Goal: Information Seeking & Learning: Understand process/instructions

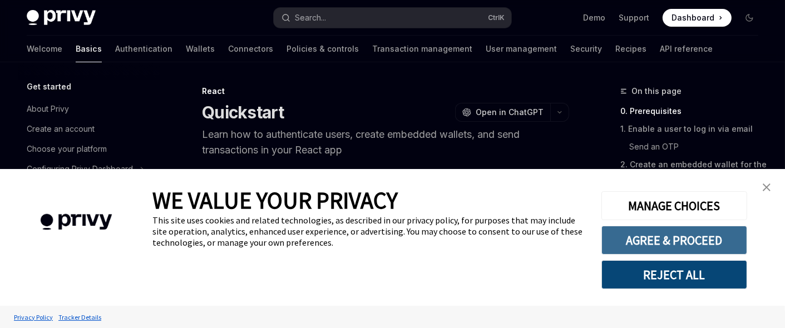
click at [692, 236] on button "AGREE & PROCEED" at bounding box center [674, 240] width 146 height 29
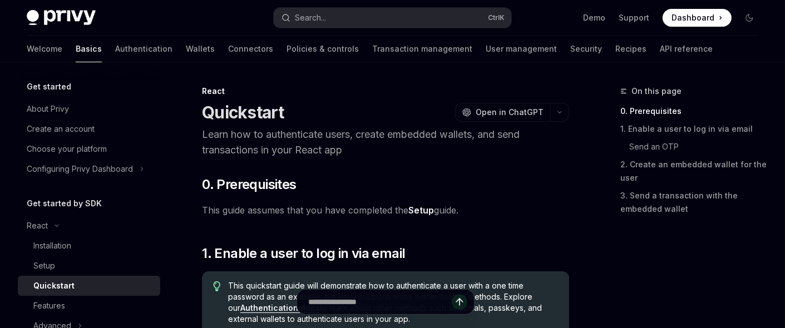
scroll to position [52, 0]
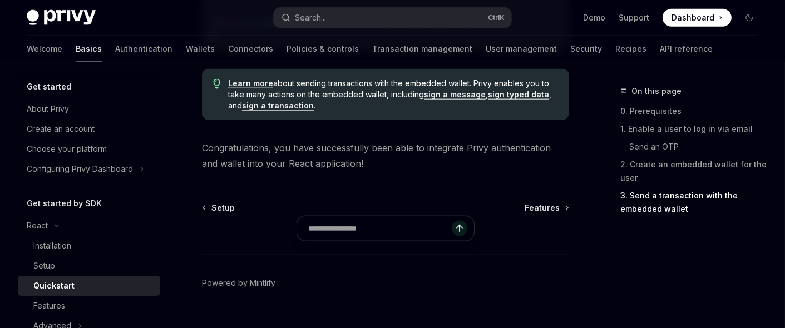
scroll to position [1299, 0]
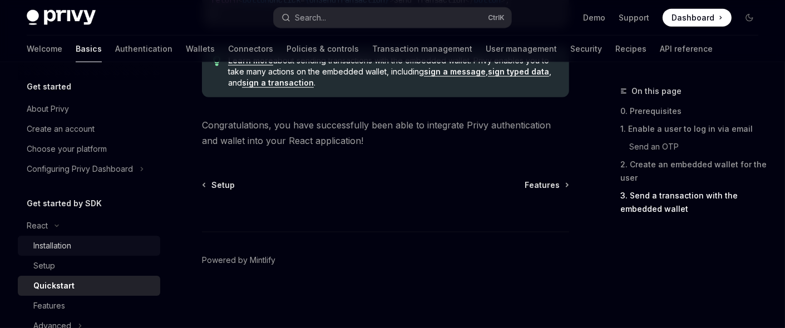
click at [114, 243] on div "Installation" at bounding box center [93, 245] width 120 height 13
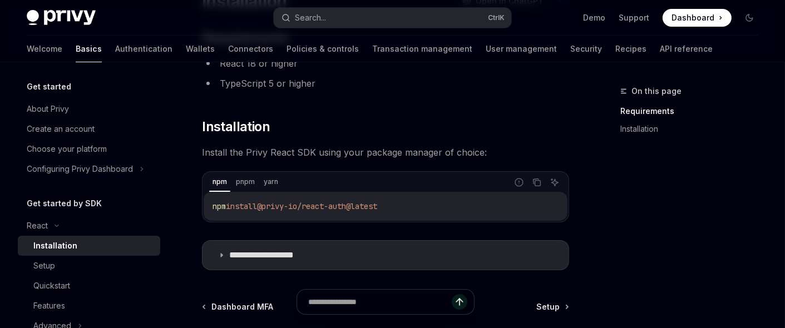
scroll to position [167, 0]
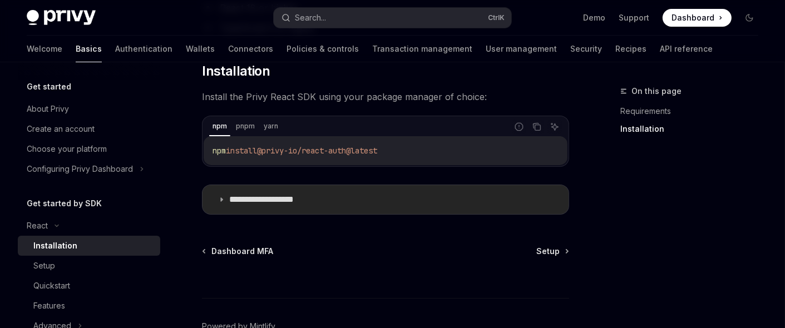
click at [223, 204] on summary "**********" at bounding box center [386, 199] width 366 height 29
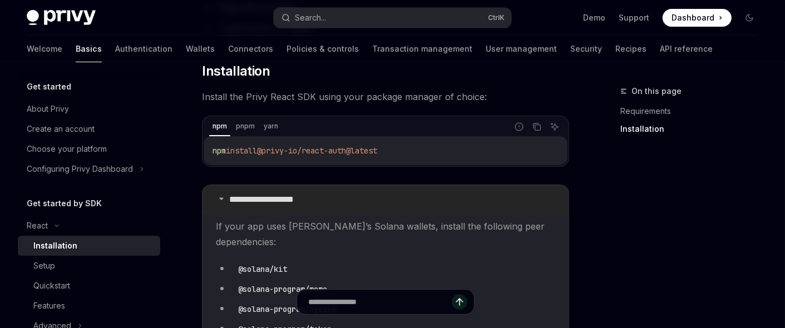
click at [223, 204] on summary "**********" at bounding box center [386, 199] width 366 height 29
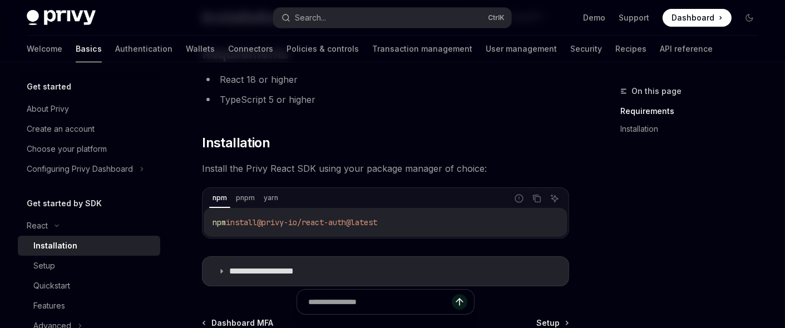
scroll to position [111, 0]
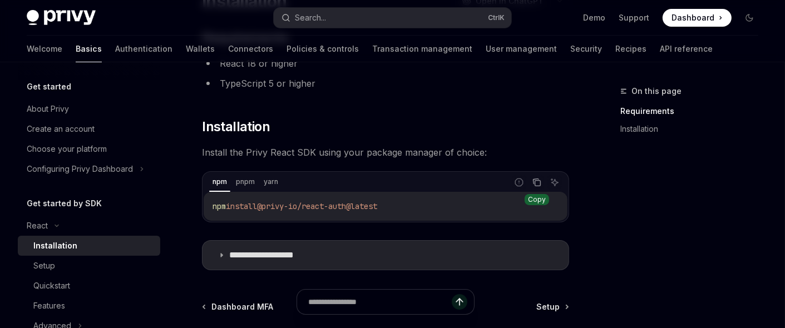
click at [533, 183] on icon "Copy the contents from the code block" at bounding box center [537, 182] width 9 height 9
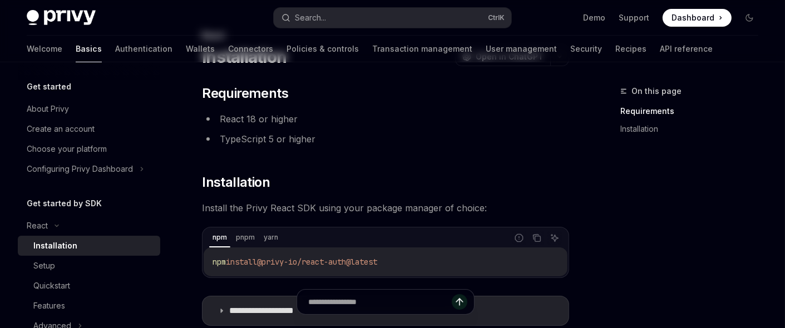
scroll to position [9, 0]
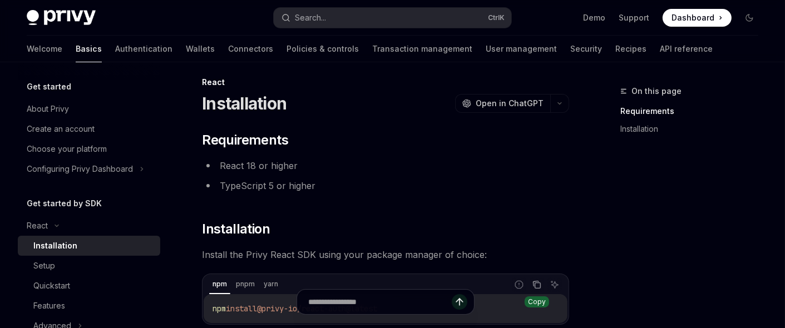
click at [538, 285] on icon "Copy the contents from the code block" at bounding box center [537, 284] width 9 height 9
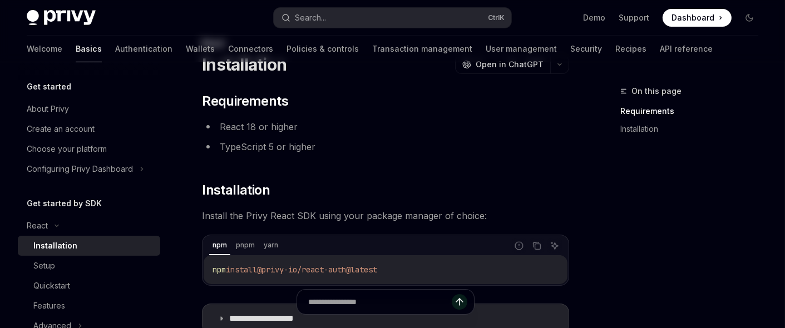
scroll to position [65, 0]
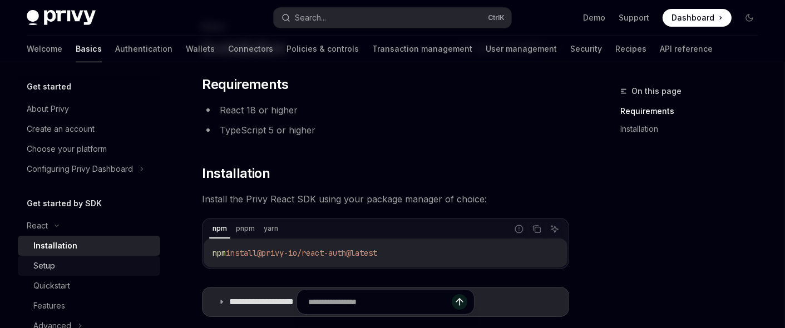
click at [61, 258] on link "Setup" at bounding box center [89, 266] width 142 height 20
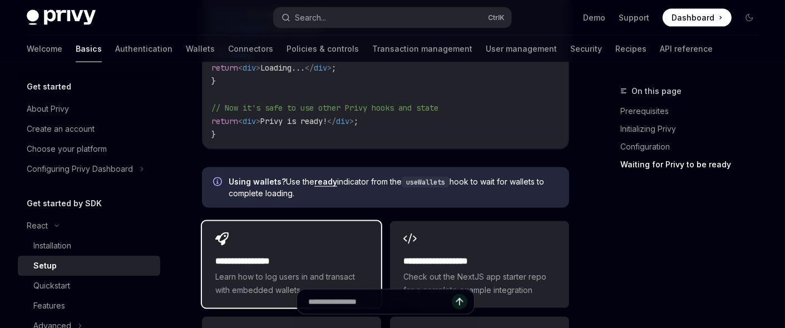
scroll to position [1502, 0]
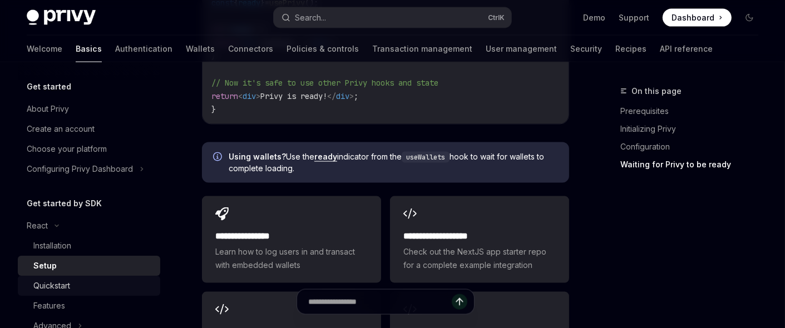
click at [66, 292] on div "Quickstart" at bounding box center [51, 285] width 37 height 13
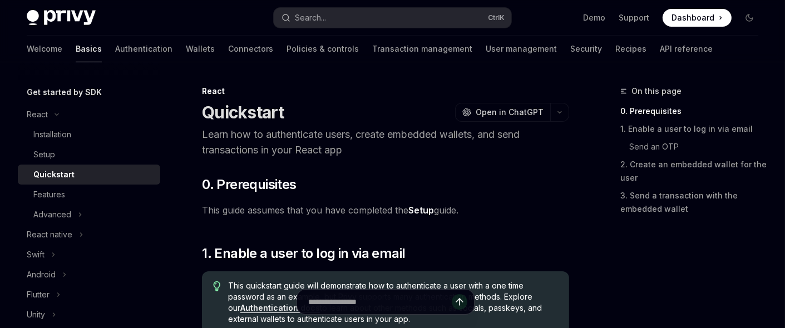
scroll to position [111, 0]
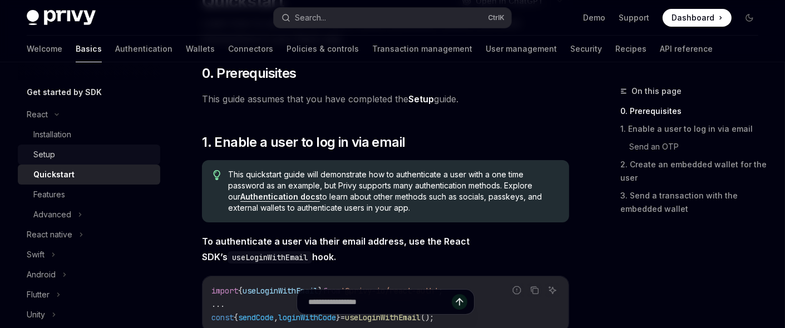
click at [89, 149] on div "Setup" at bounding box center [93, 154] width 120 height 13
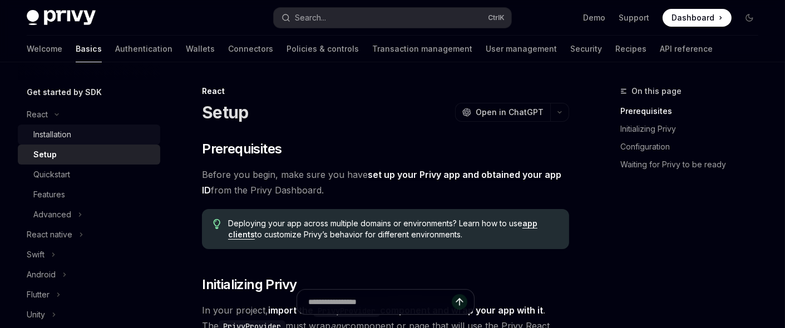
click at [82, 139] on div "Installation" at bounding box center [93, 134] width 120 height 13
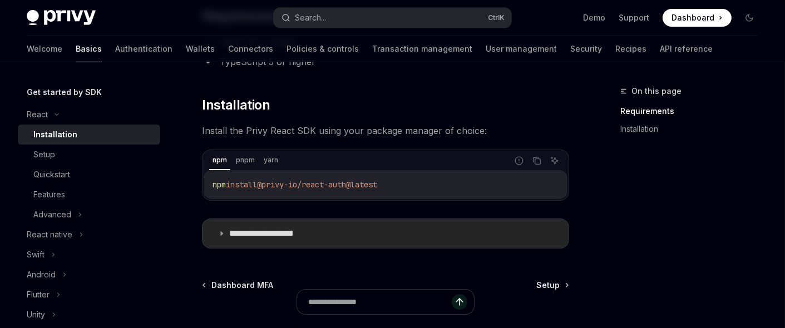
scroll to position [134, 0]
click at [58, 152] on div "Setup" at bounding box center [93, 154] width 120 height 13
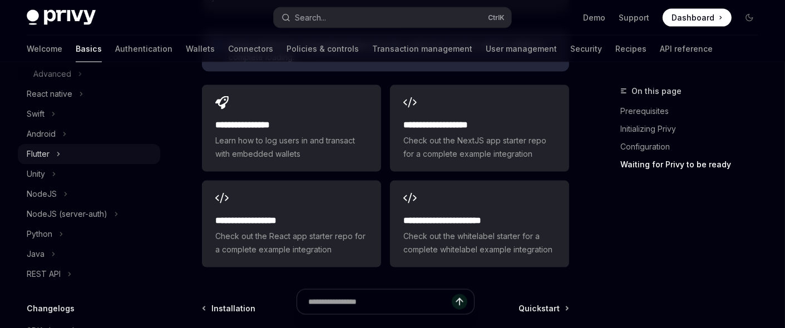
scroll to position [161, 0]
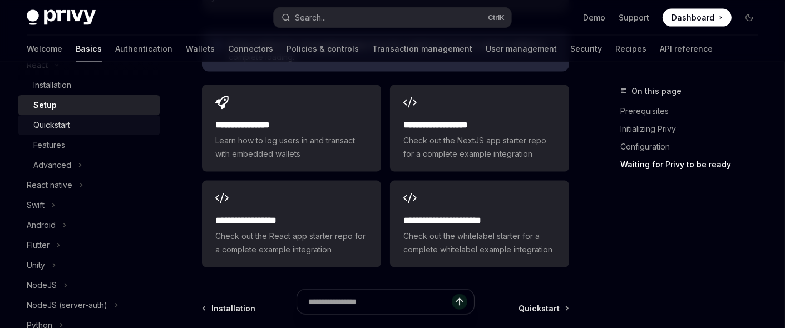
click at [72, 120] on div "Quickstart" at bounding box center [93, 125] width 120 height 13
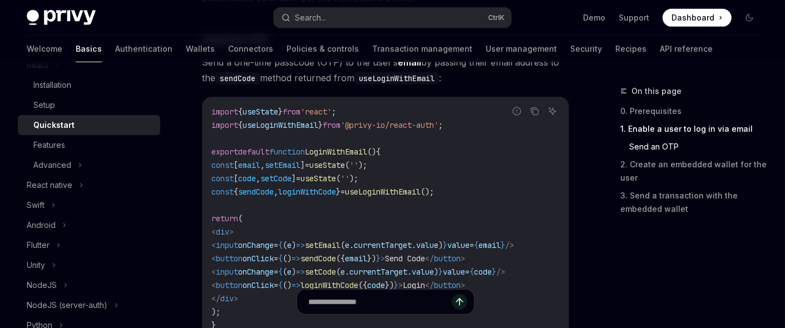
scroll to position [723, 0]
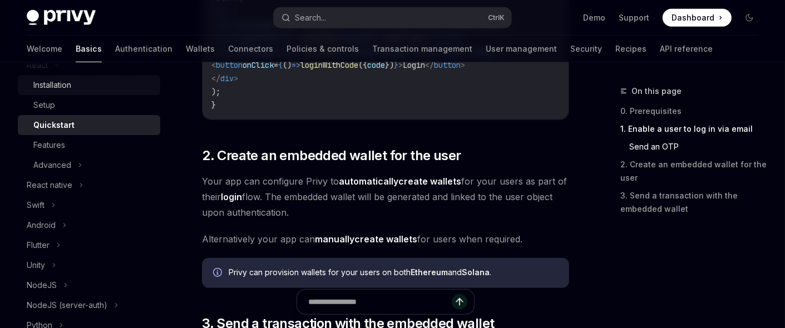
click at [95, 87] on div "Installation" at bounding box center [93, 84] width 120 height 13
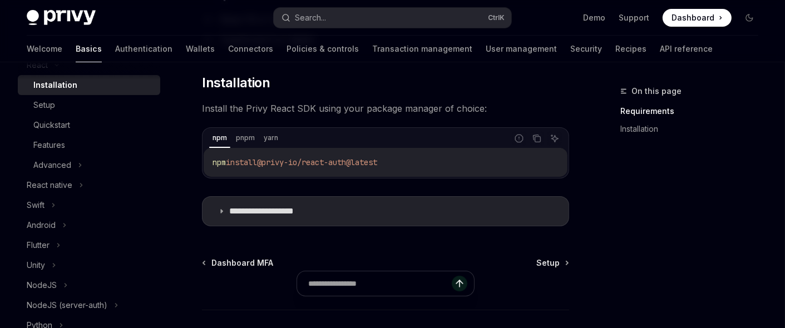
scroll to position [231, 0]
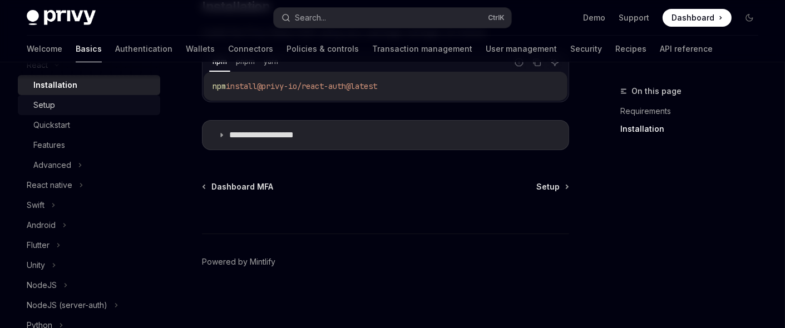
click at [117, 103] on div "Setup" at bounding box center [93, 104] width 120 height 13
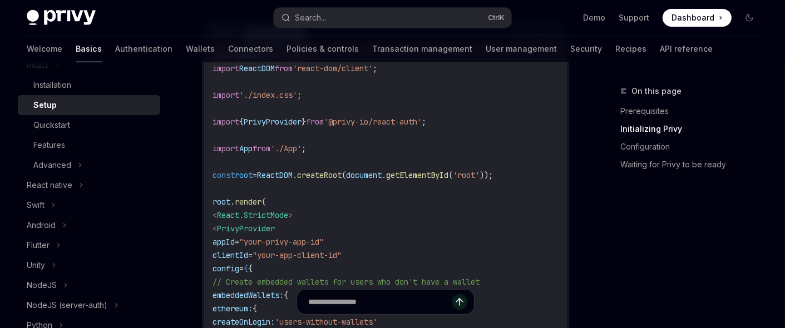
scroll to position [334, 0]
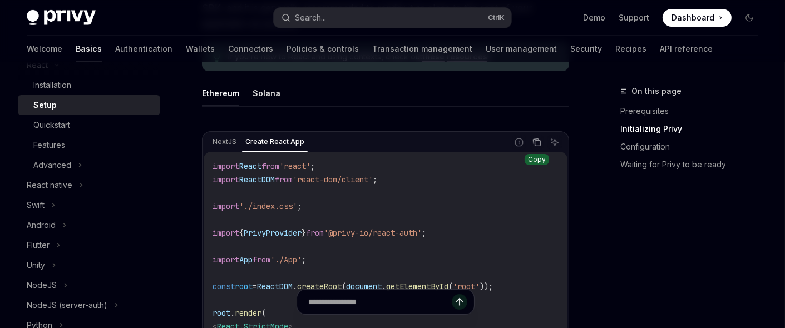
click at [539, 145] on icon "Copy the contents from the code block" at bounding box center [538, 144] width 6 height 6
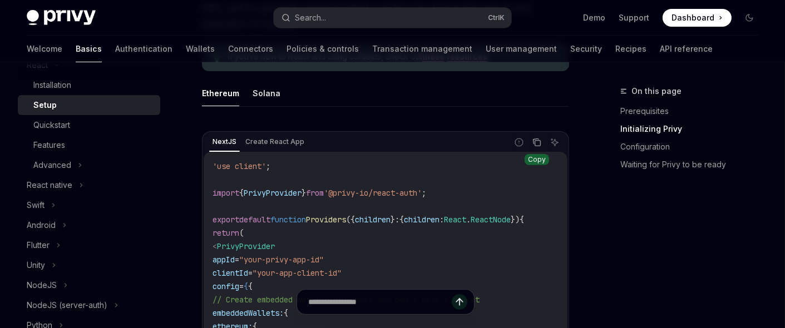
click at [541, 139] on icon "Copy the contents from the code block" at bounding box center [537, 142] width 9 height 9
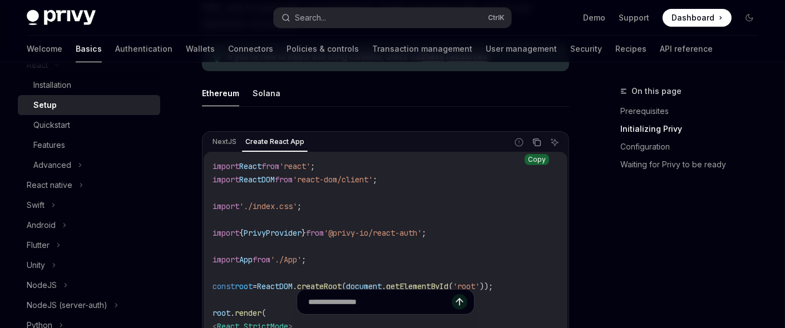
click at [536, 142] on icon "Copy the contents from the code block" at bounding box center [537, 142] width 9 height 9
drag, startPoint x: 220, startPoint y: 126, endPoint x: 205, endPoint y: 92, distance: 37.1
click at [216, 118] on div "Ethereum Solana NextJS Create React App Report incorrect code Copy Ask AI impor…" at bounding box center [385, 327] width 367 height 494
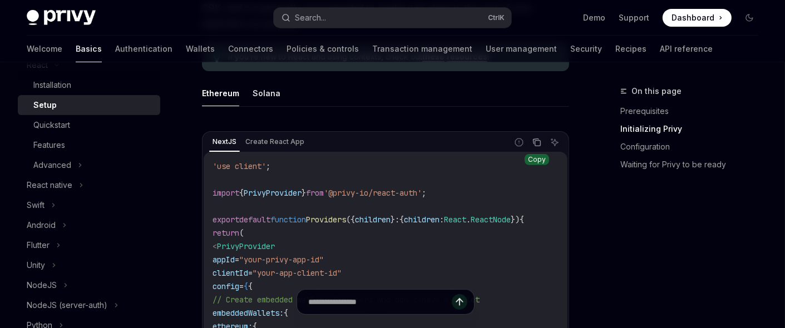
click at [535, 142] on icon "Copy the contents from the code block" at bounding box center [538, 144] width 6 height 6
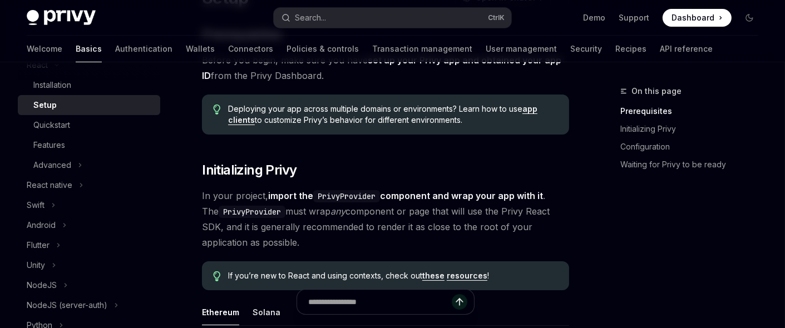
scroll to position [111, 0]
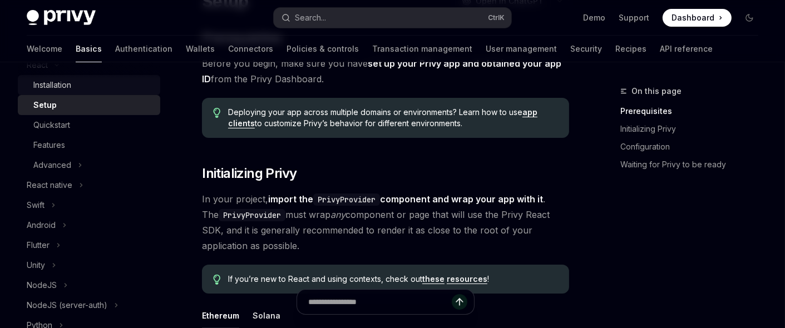
click at [85, 88] on div "Installation" at bounding box center [93, 84] width 120 height 13
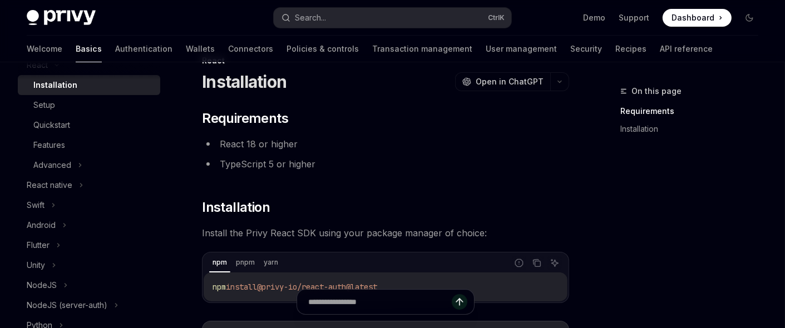
scroll to position [56, 0]
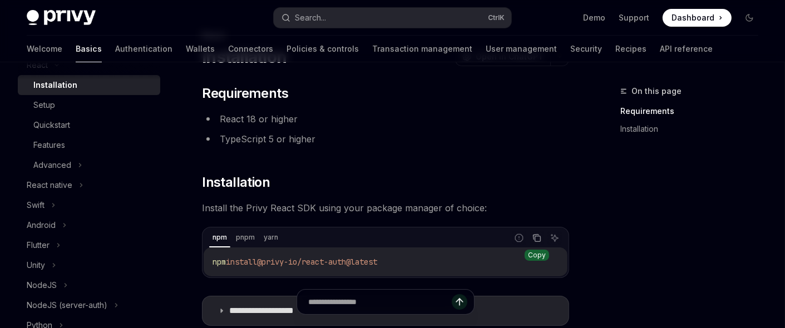
click at [532, 235] on button "Copy the contents from the code block" at bounding box center [537, 238] width 14 height 14
click at [533, 239] on icon "Copy the contents from the code block" at bounding box center [537, 238] width 9 height 9
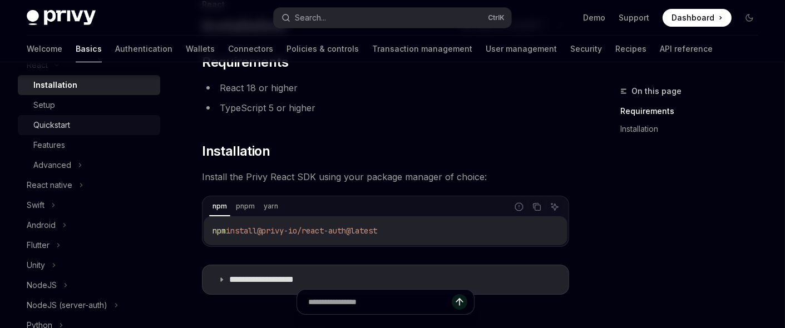
scroll to position [111, 0]
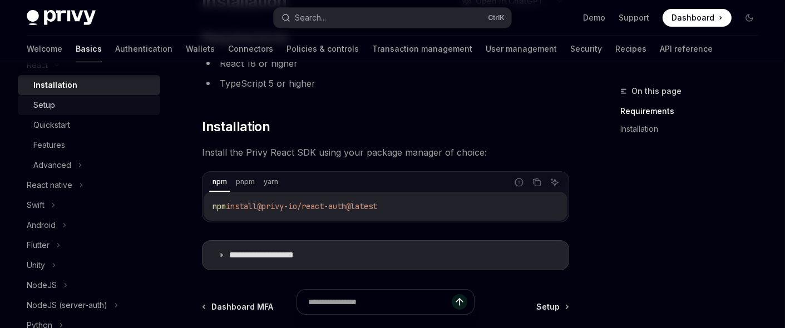
click at [41, 110] on div "Setup" at bounding box center [44, 104] width 22 height 13
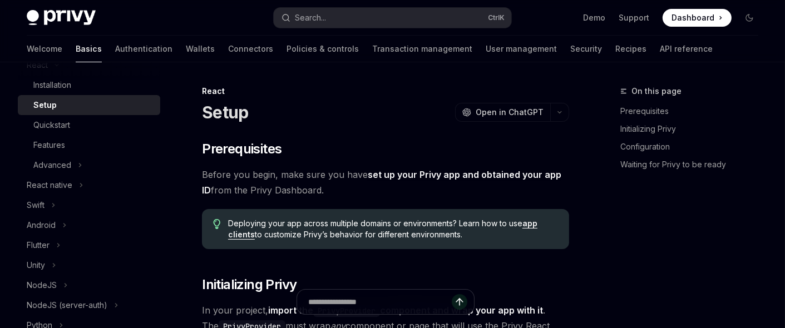
type textarea "*"
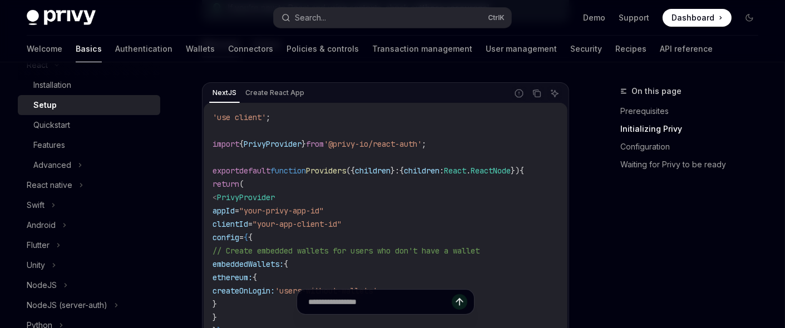
scroll to position [389, 0]
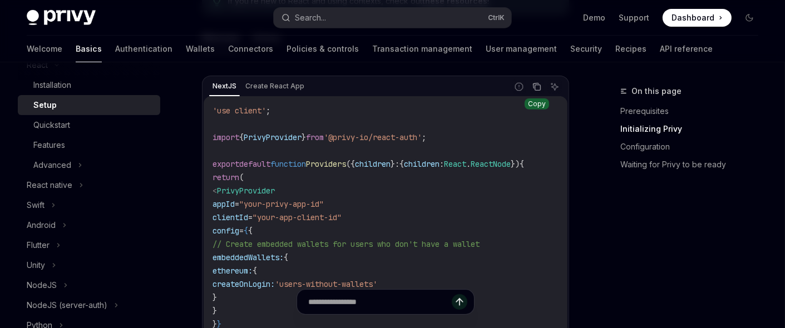
click at [533, 87] on icon "Copy the contents from the code block" at bounding box center [537, 86] width 9 height 9
